Goal: Check status: Check status

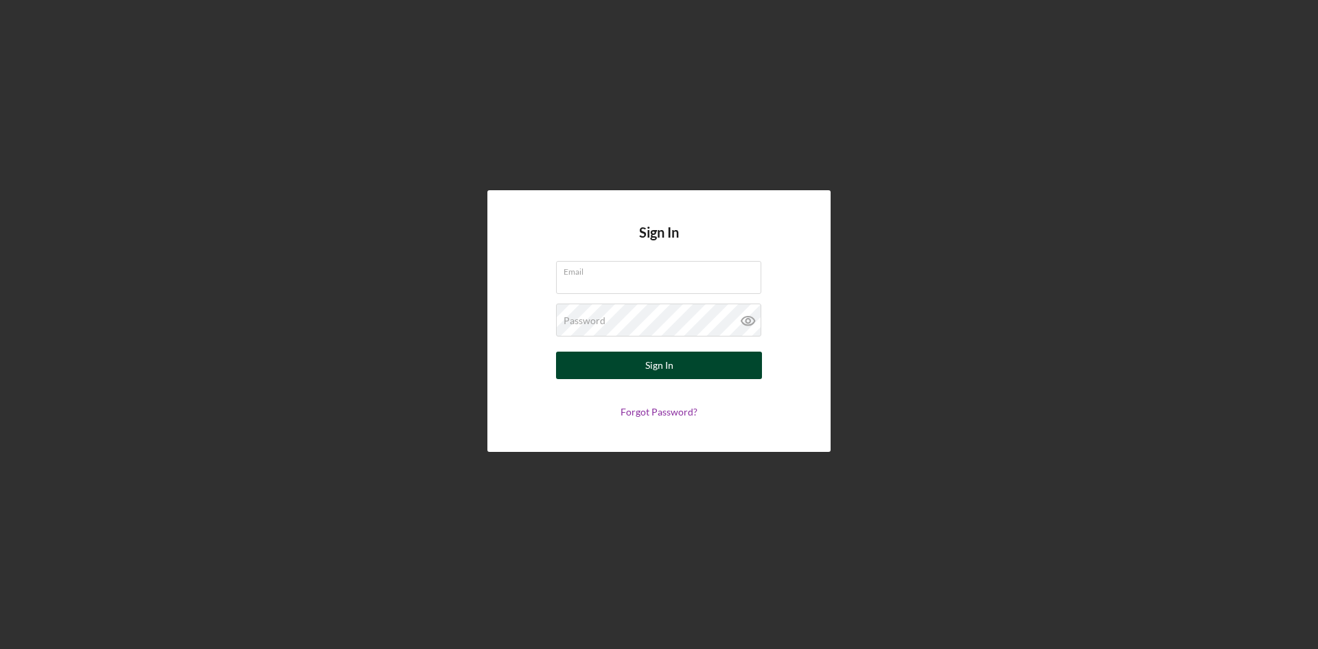
type input "[EMAIL_ADDRESS][DOMAIN_NAME]"
click at [645, 369] on div "Sign In" at bounding box center [659, 365] width 28 height 27
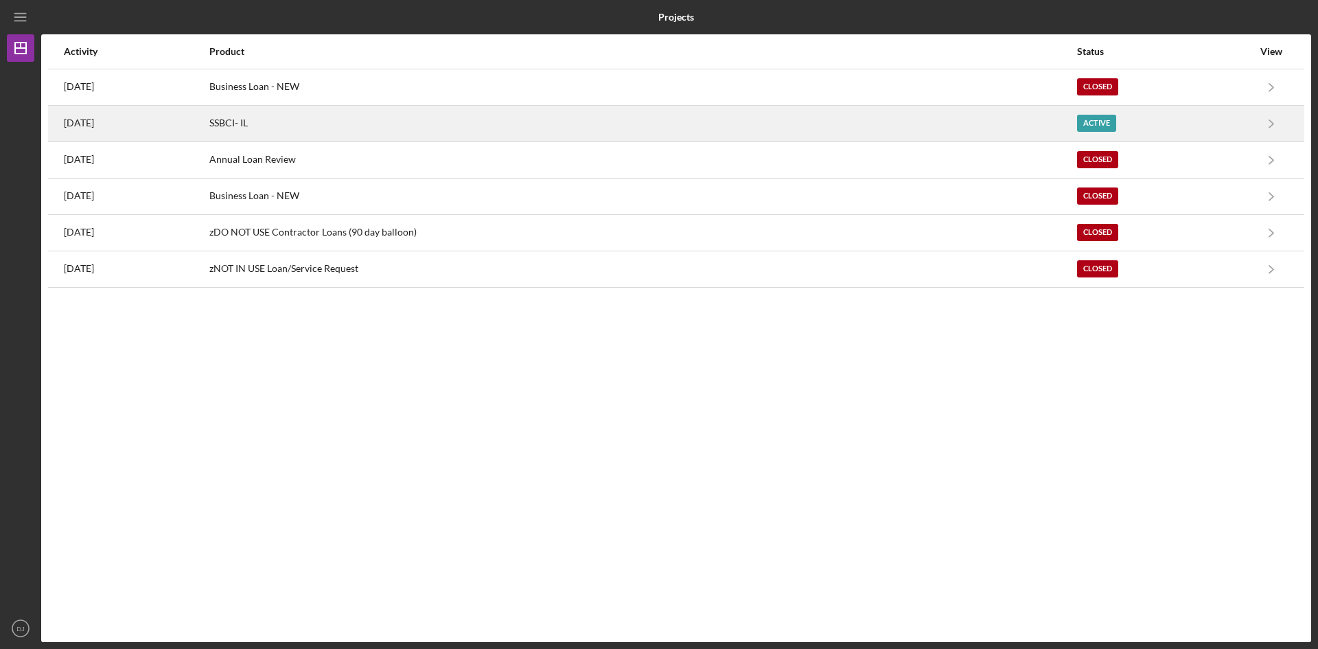
click at [1106, 123] on div "Active" at bounding box center [1096, 123] width 39 height 17
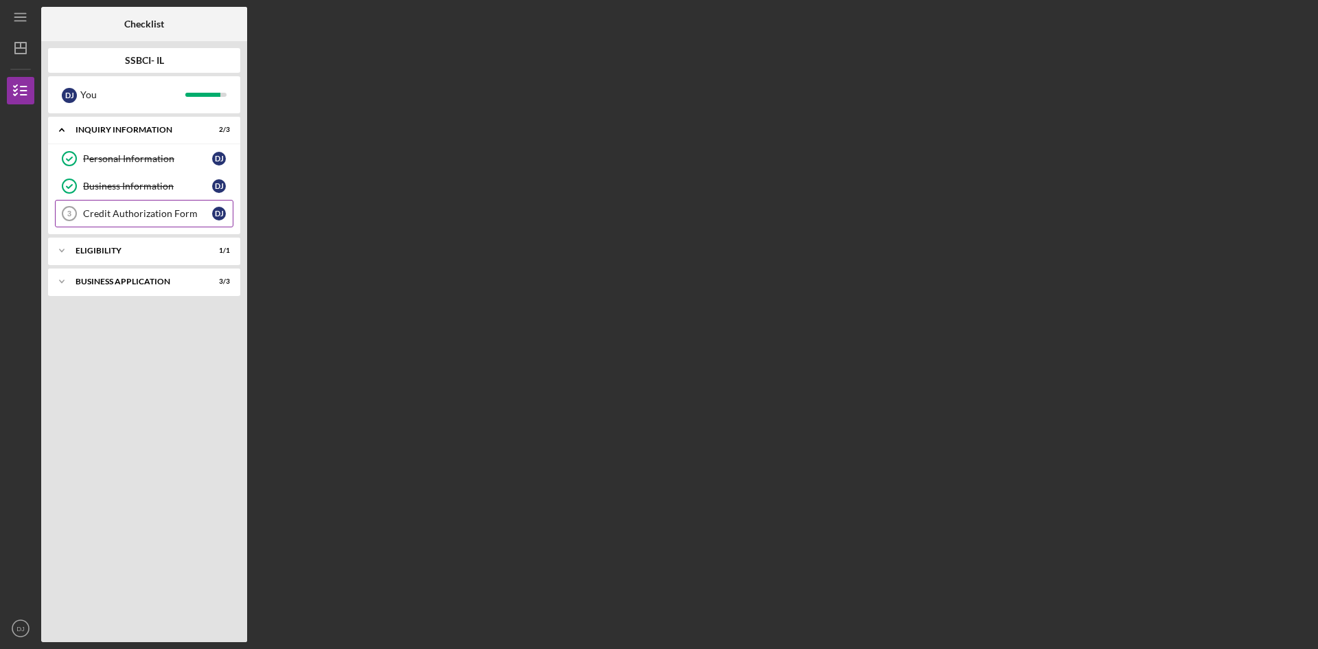
click at [125, 209] on div "Credit Authorization Form" at bounding box center [147, 213] width 129 height 11
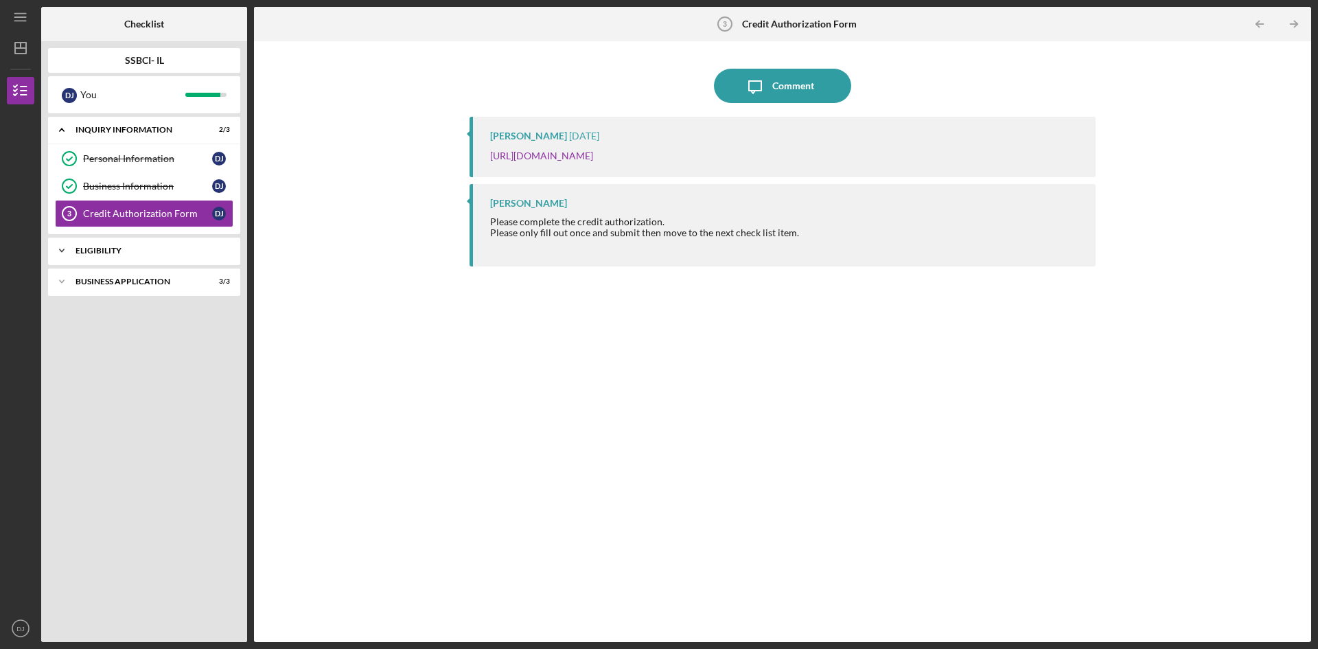
click at [87, 251] on div "Eligibility" at bounding box center [150, 251] width 148 height 8
click at [115, 312] on div "Business Application" at bounding box center [150, 316] width 148 height 8
